Goal: Task Accomplishment & Management: Complete application form

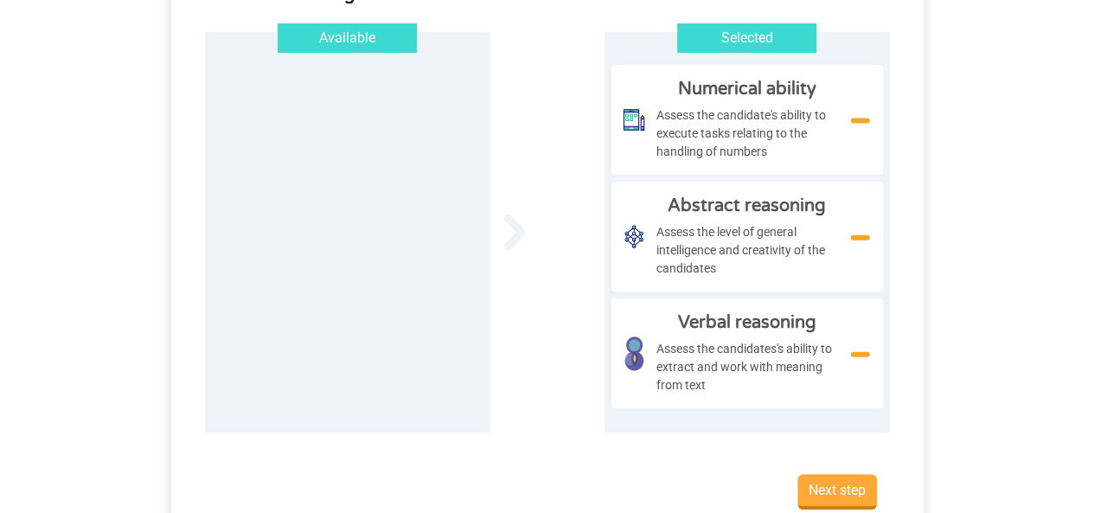
scroll to position [194, 0]
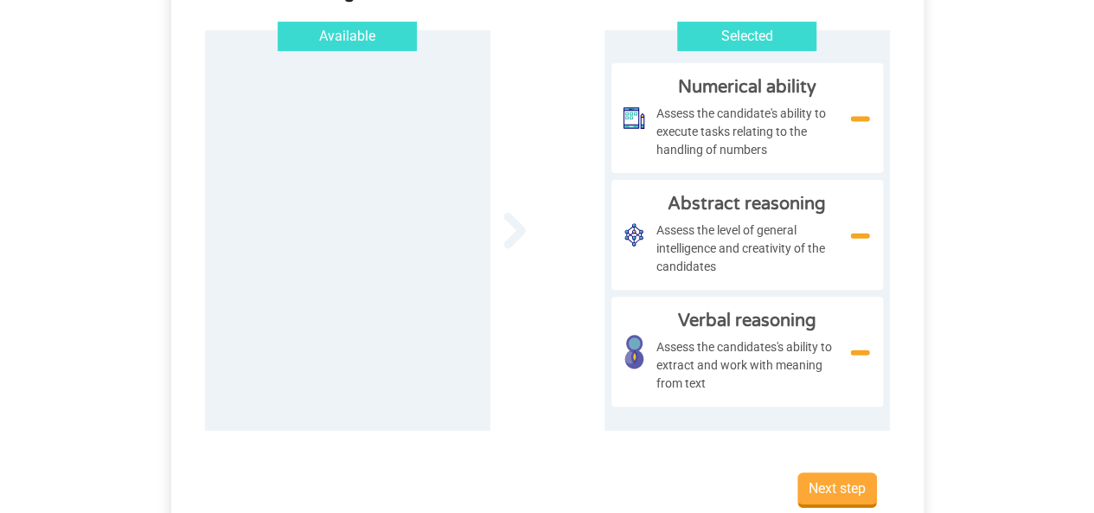
click at [398, 103] on div "Available Numerical ability Assess the candidate's ability to execute tasks rel…" at bounding box center [347, 230] width 285 height 400
click at [512, 229] on img at bounding box center [514, 230] width 22 height 37
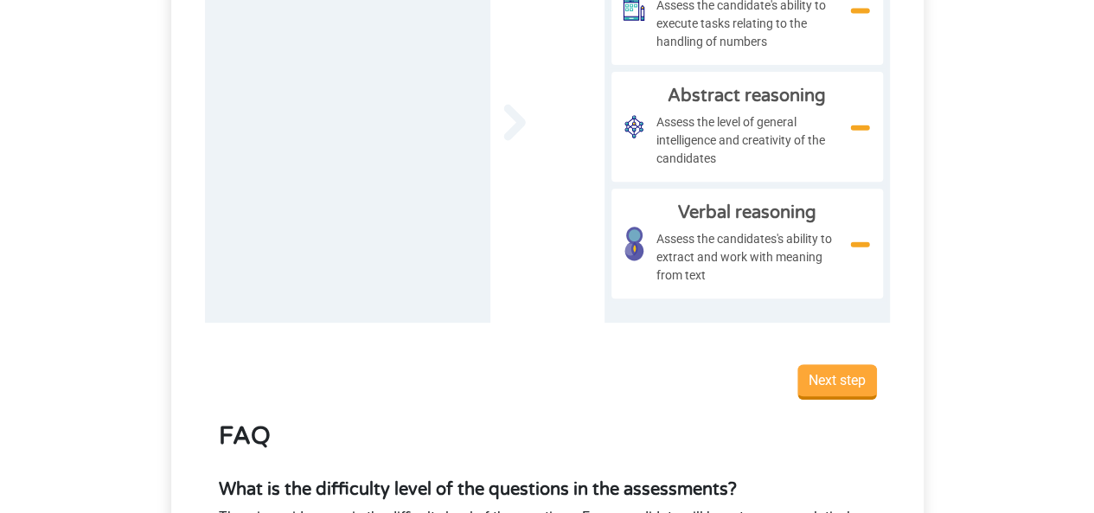
scroll to position [304, 0]
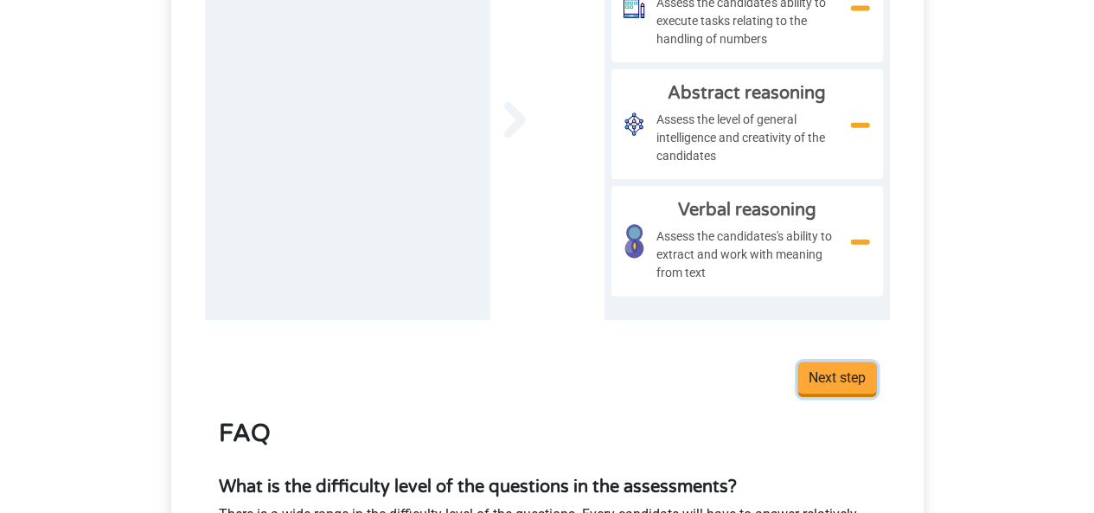
click at [841, 379] on input "Next step" at bounding box center [837, 379] width 80 height 35
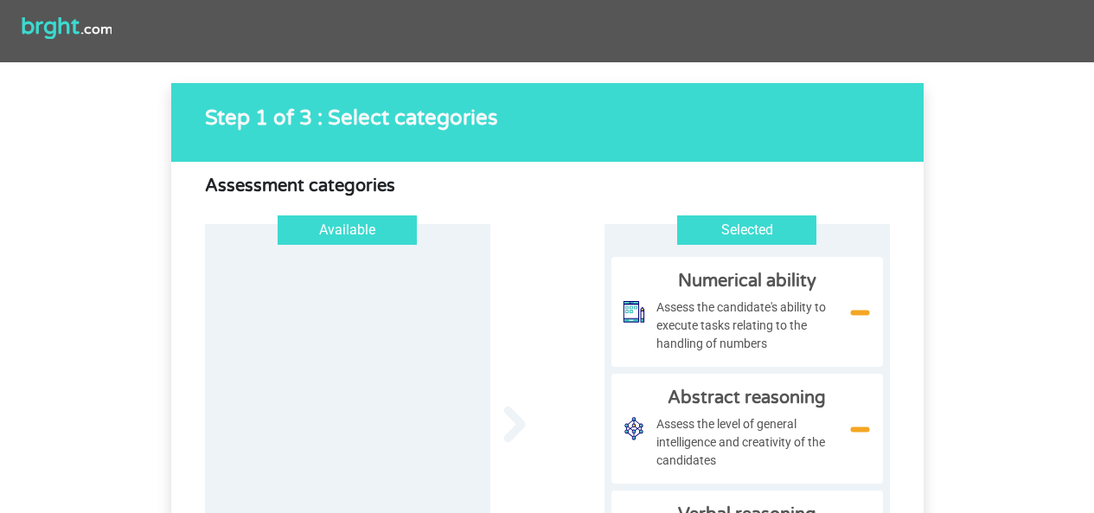
scroll to position [304, 0]
